Goal: Information Seeking & Learning: Learn about a topic

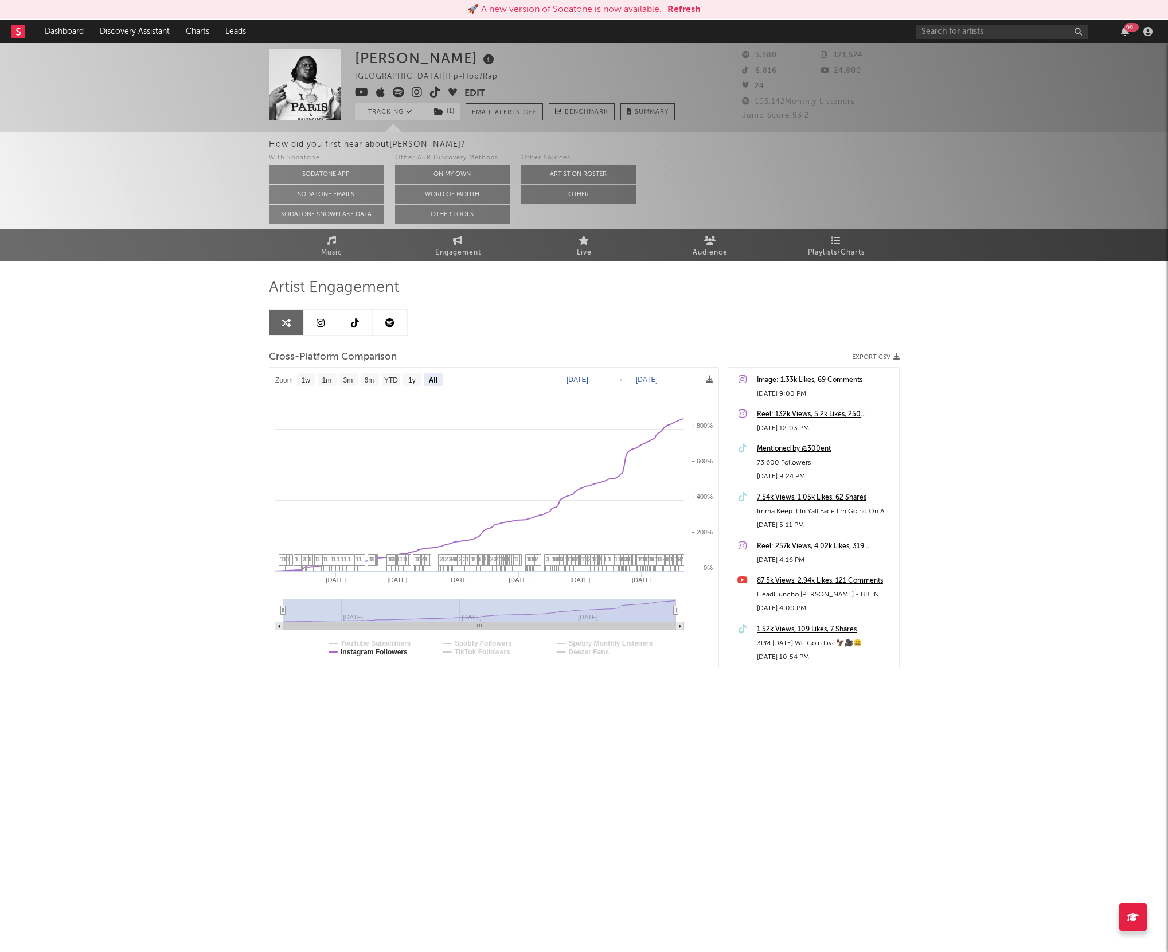
select select "All"
click at [77, 34] on link "Dashboard" at bounding box center [64, 31] width 55 height 23
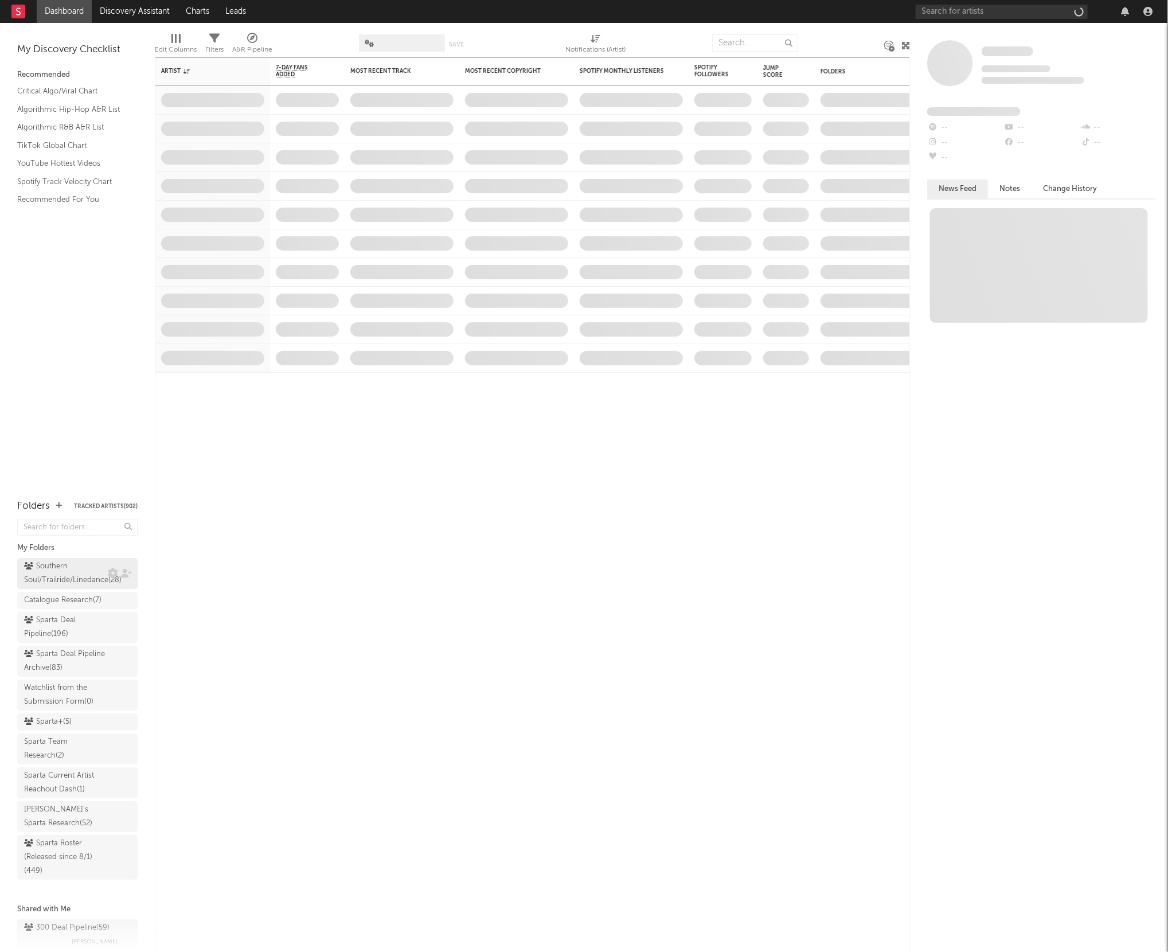
click at [61, 572] on div "Southern Soul/Trailride/Linedance ( 28 )" at bounding box center [72, 574] width 97 height 28
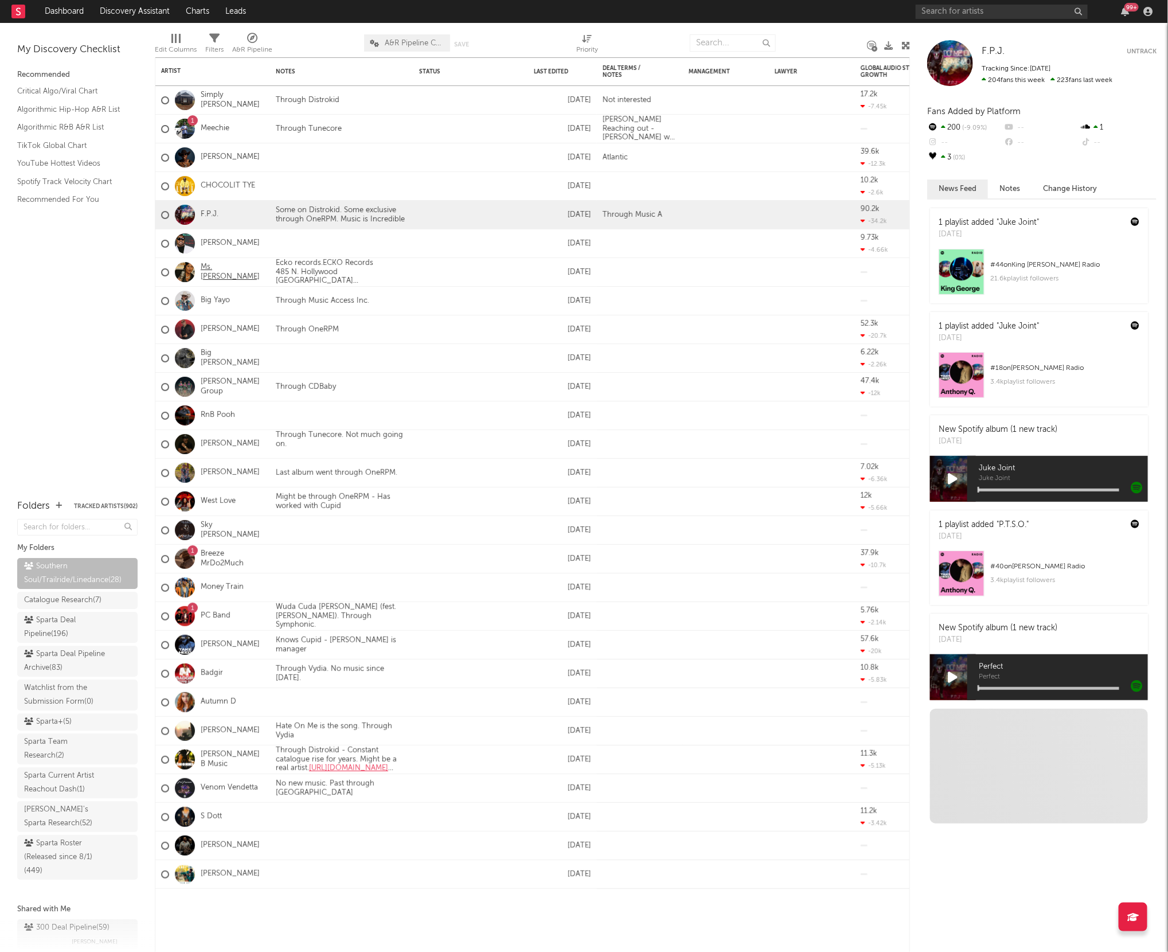
click at [214, 270] on link "Ms. Jody" at bounding box center [233, 272] width 64 height 19
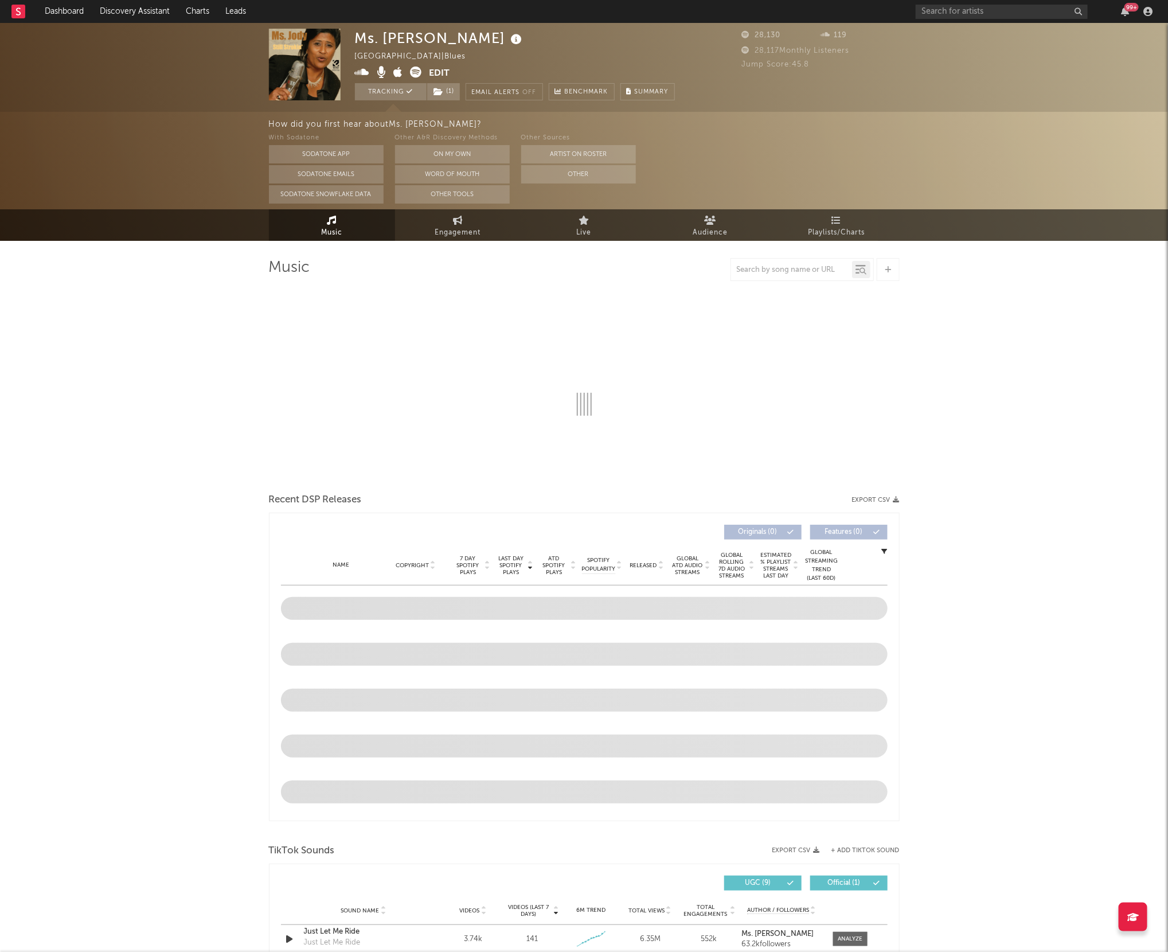
select select "6m"
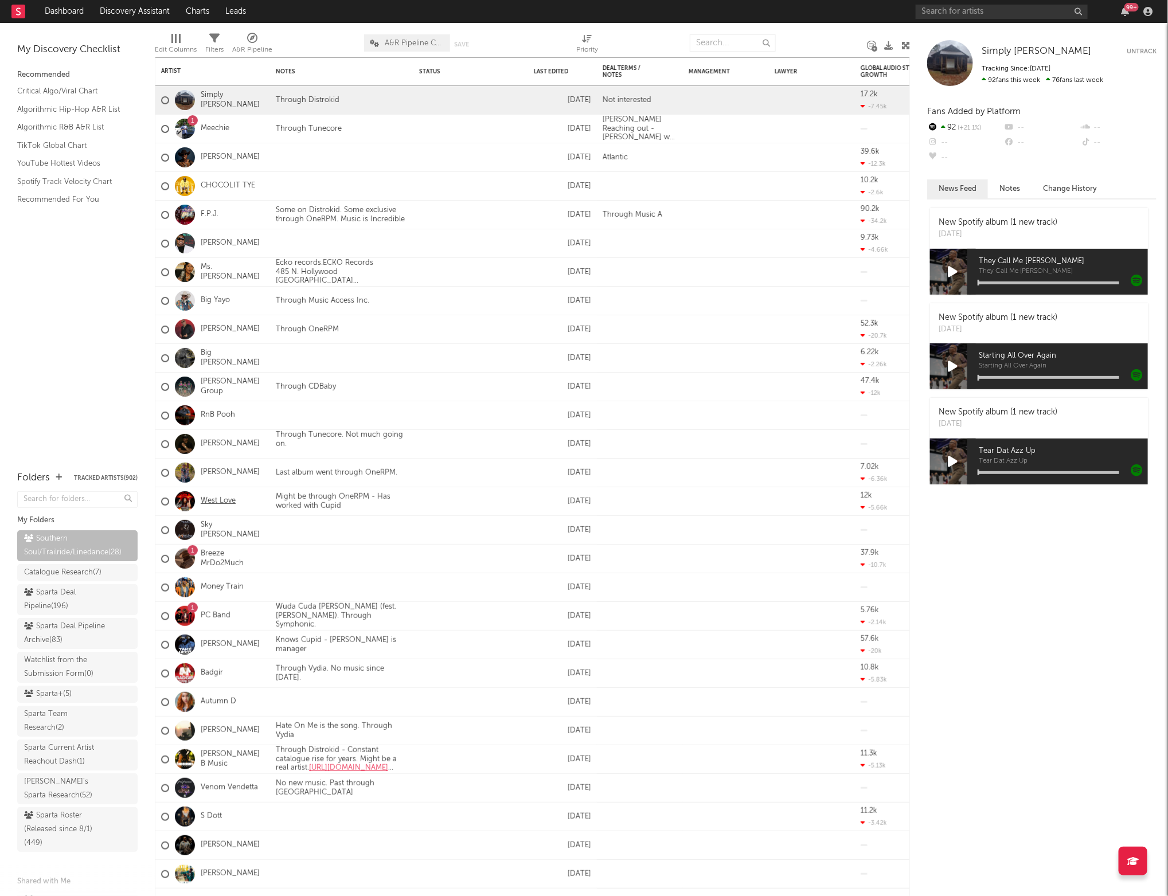
click at [214, 498] on link "West Love" at bounding box center [218, 502] width 35 height 10
